Goal: Task Accomplishment & Management: Use online tool/utility

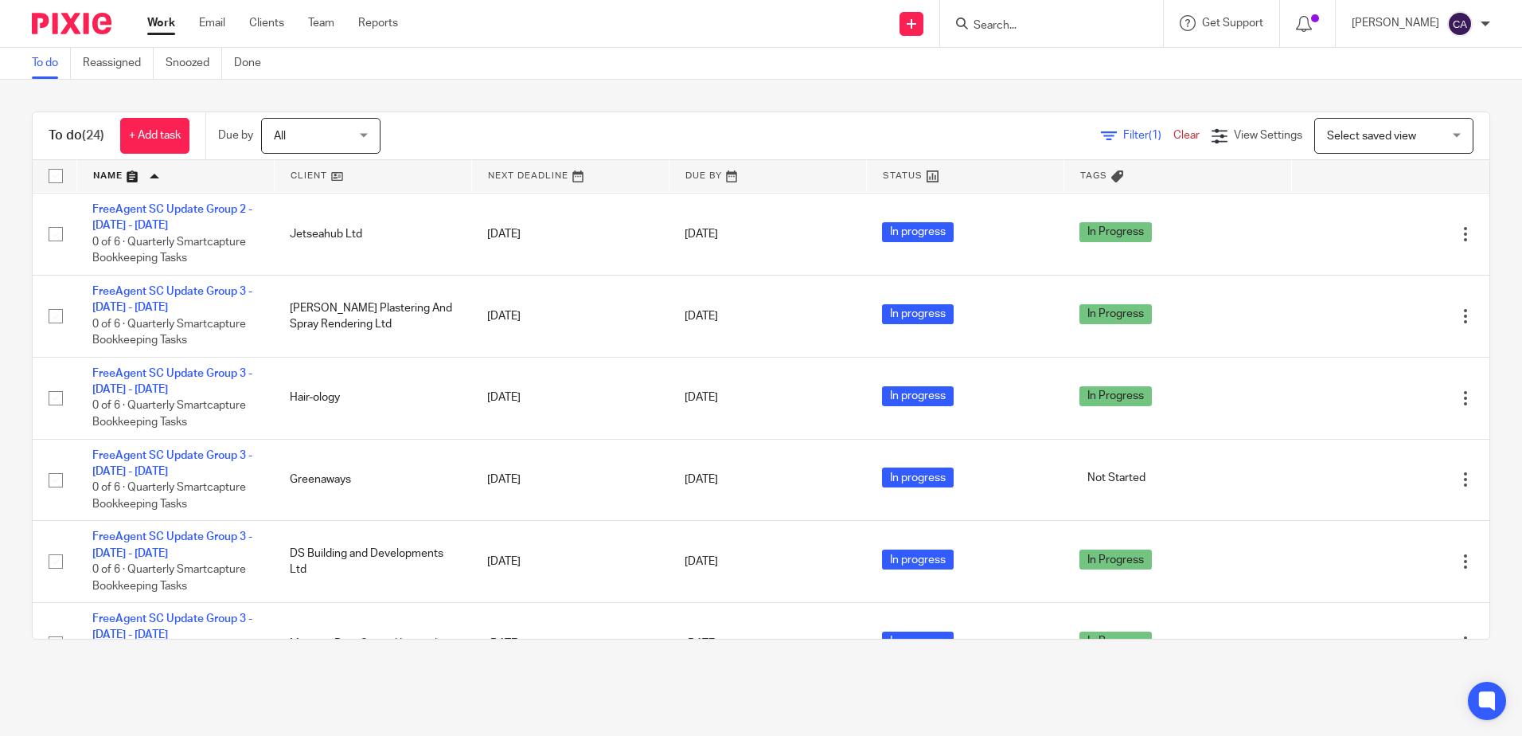
scroll to position [796, 0]
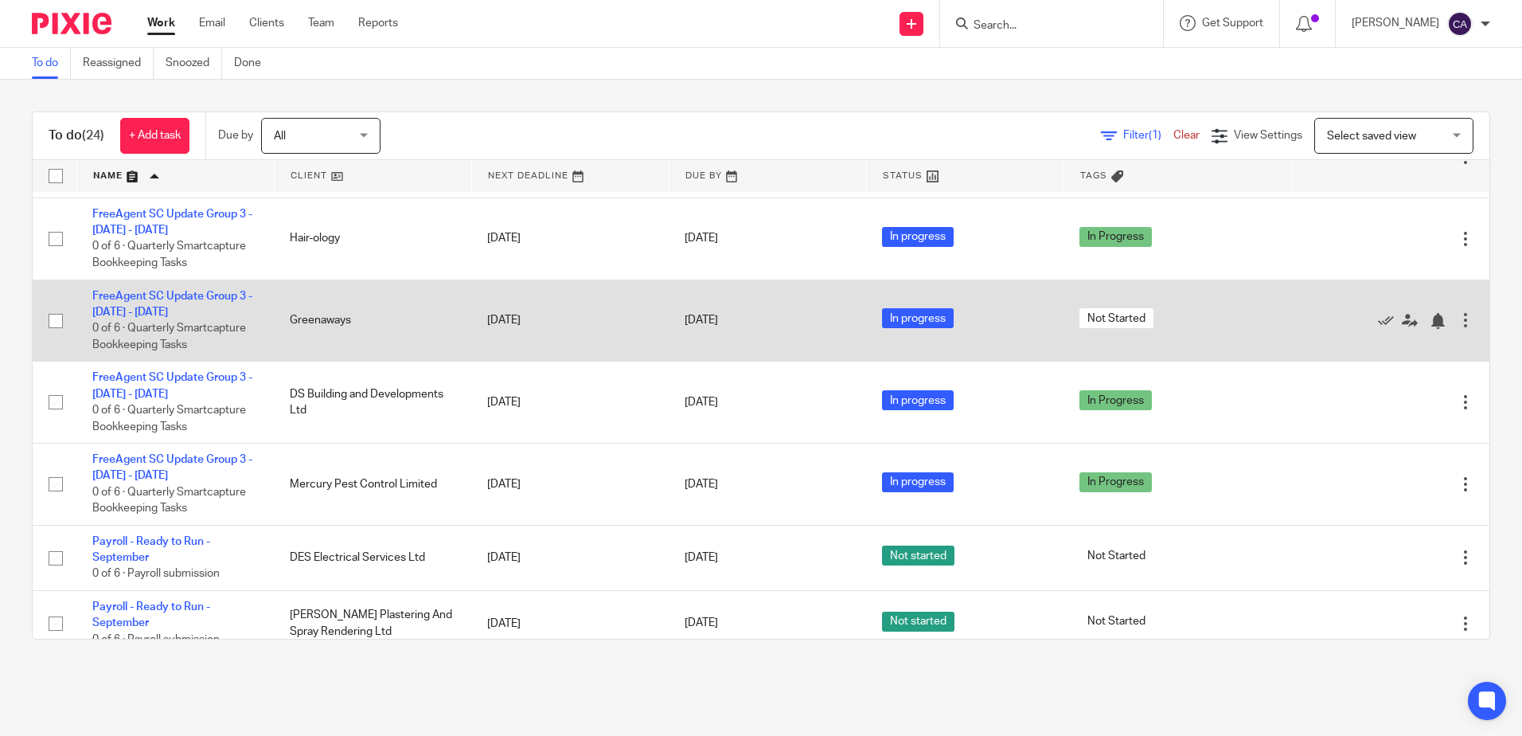
click at [179, 297] on td "FreeAgent SC Update Group 3 - July - September, 2025 0 of 6 · Quarterly Smartca…" at bounding box center [174, 320] width 197 height 82
click at [182, 305] on link "FreeAgent SC Update Group 3 - [DATE] - [DATE]" at bounding box center [172, 304] width 160 height 27
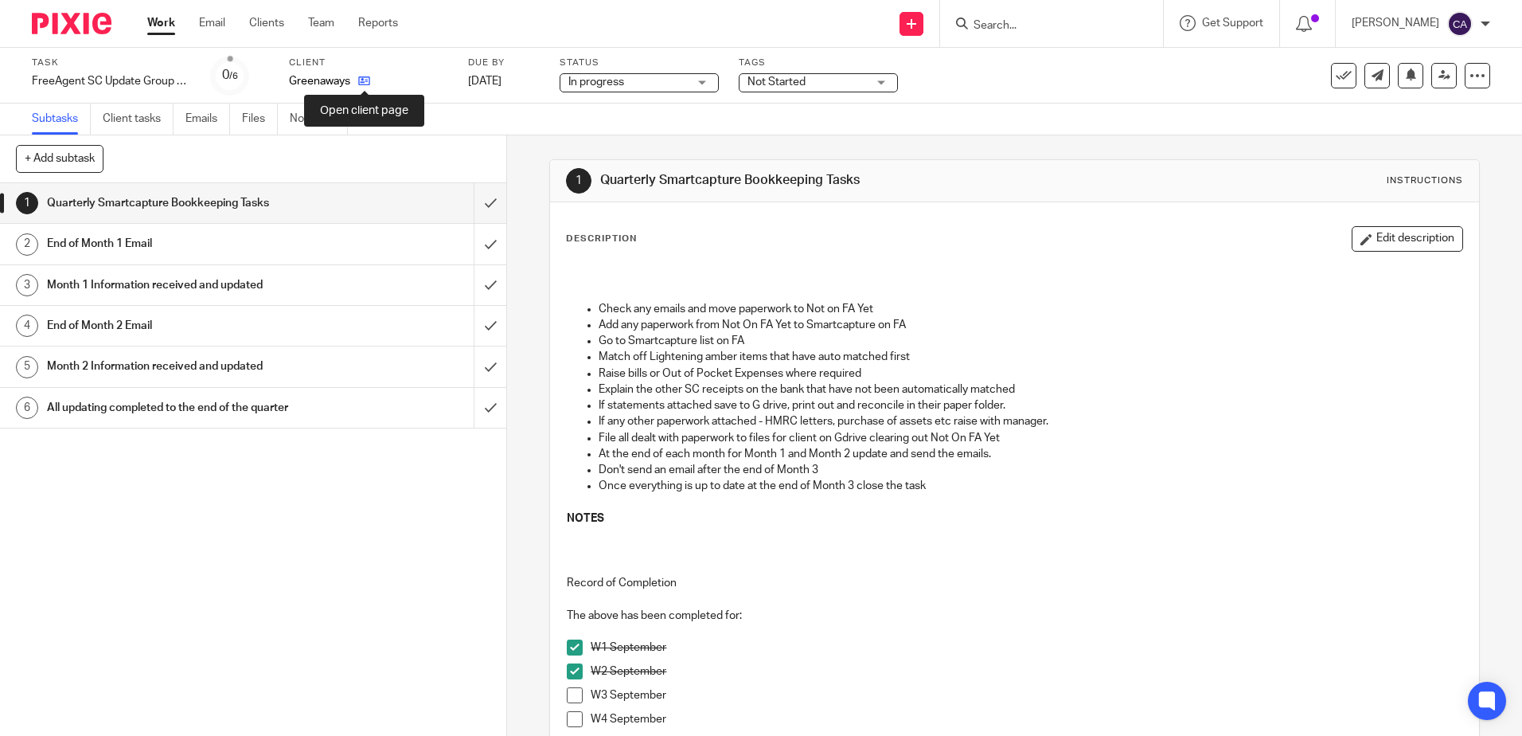
click at [368, 83] on icon at bounding box center [364, 81] width 12 height 12
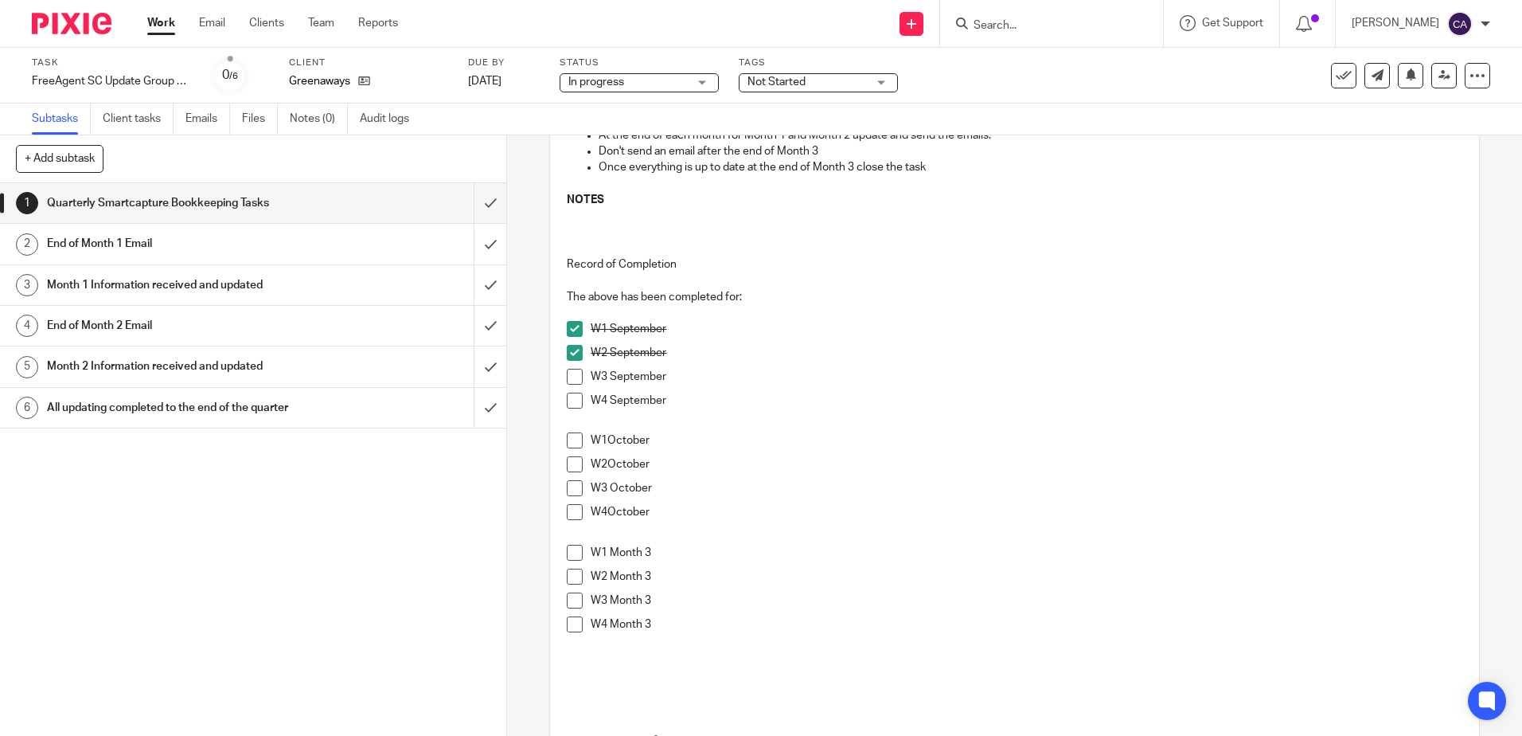
scroll to position [159, 0]
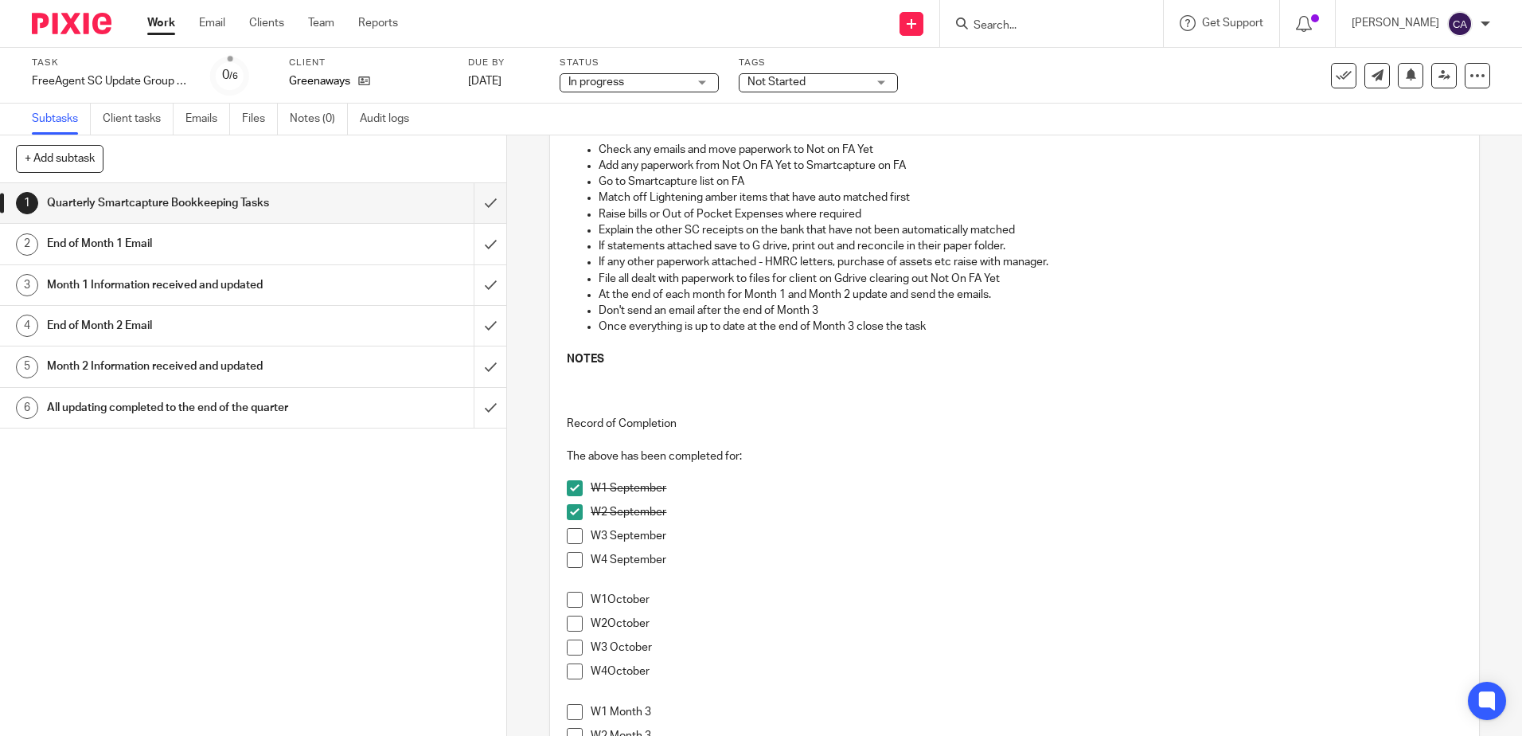
click at [171, 24] on link "Work" at bounding box center [161, 23] width 28 height 16
